Goal: Information Seeking & Learning: Stay updated

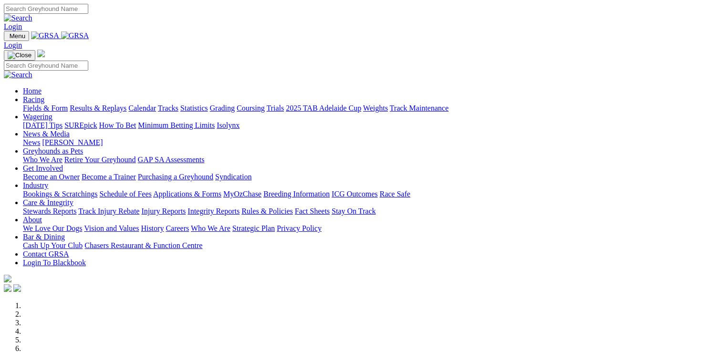
scroll to position [334, 0]
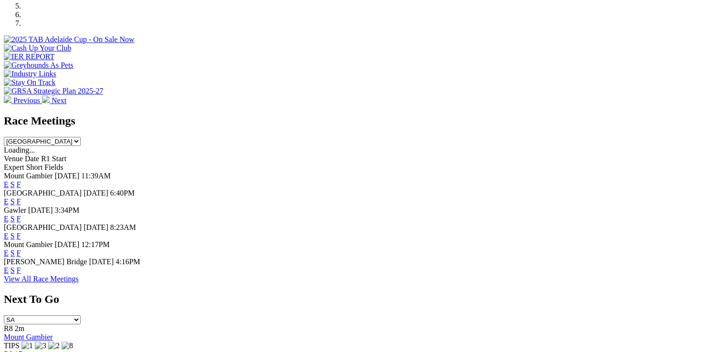
click at [21, 215] on link "F" at bounding box center [19, 219] width 4 height 8
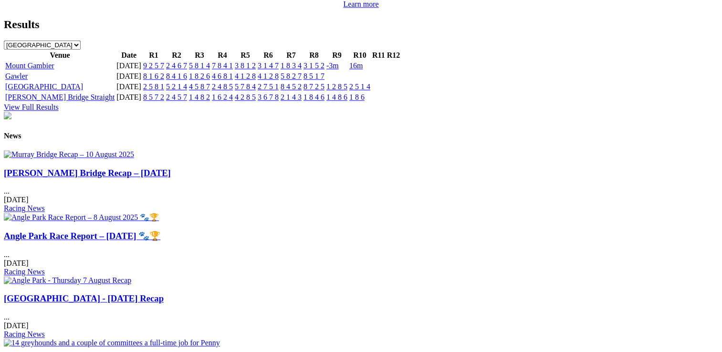
scroll to position [1098, 0]
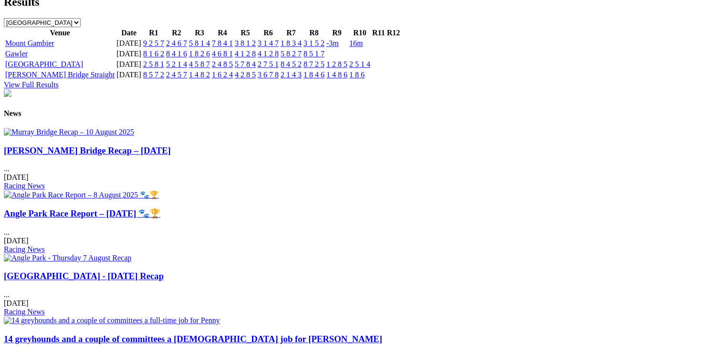
click at [160, 209] on link "Angle Park Race Report – [DATE] 🐾🏆" at bounding box center [82, 214] width 157 height 10
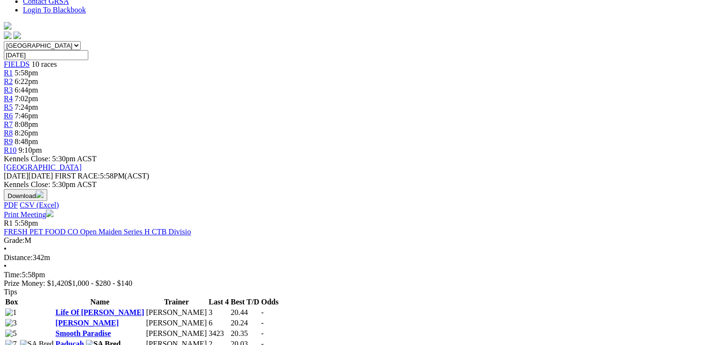
scroll to position [286, 0]
